Goal: Information Seeking & Learning: Learn about a topic

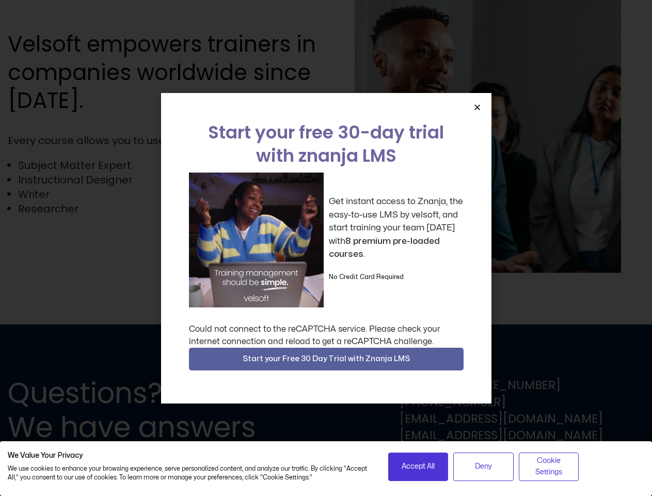
click at [326, 248] on div "Get instant access to Znanja, the easy-to-use LMS by velsoft, and start trainin…" at bounding box center [326, 239] width 275 height 135
click at [477, 107] on icon "Close" at bounding box center [477, 107] width 8 height 8
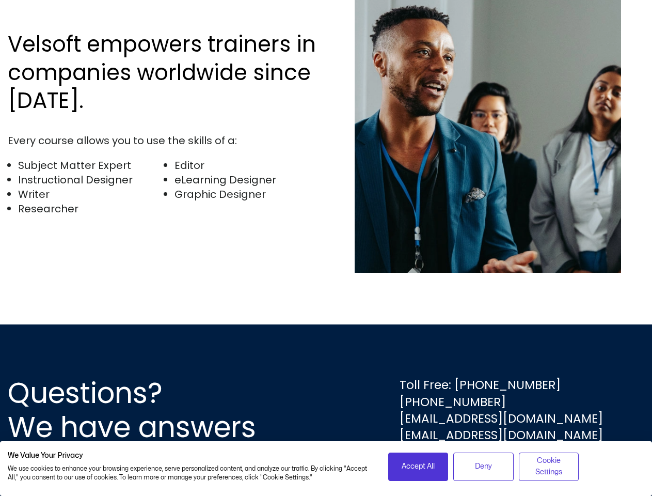
click at [326, 359] on div "Questions? We have answers Toll Free: [PHONE_NUMBER] [PHONE_NUMBER] [EMAIL_ADDR…" at bounding box center [326, 409] width 652 height 171
click at [418, 466] on span "Accept All" at bounding box center [418, 466] width 33 height 11
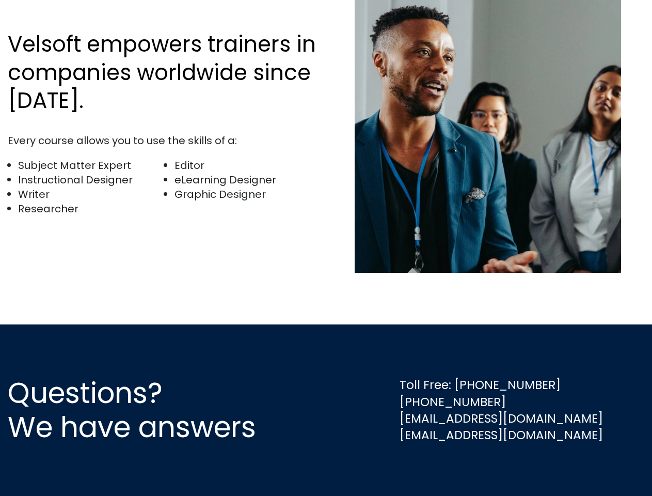
click at [483, 466] on div "Questions? We have answers Toll Free: [PHONE_NUMBER] [PHONE_NUMBER] [EMAIL_ADDR…" at bounding box center [326, 409] width 652 height 171
click at [549, 466] on div "Questions? We have answers Toll Free: [PHONE_NUMBER] [PHONE_NUMBER] [EMAIL_ADDR…" at bounding box center [326, 409] width 652 height 171
